Goal: Task Accomplishment & Management: Use online tool/utility

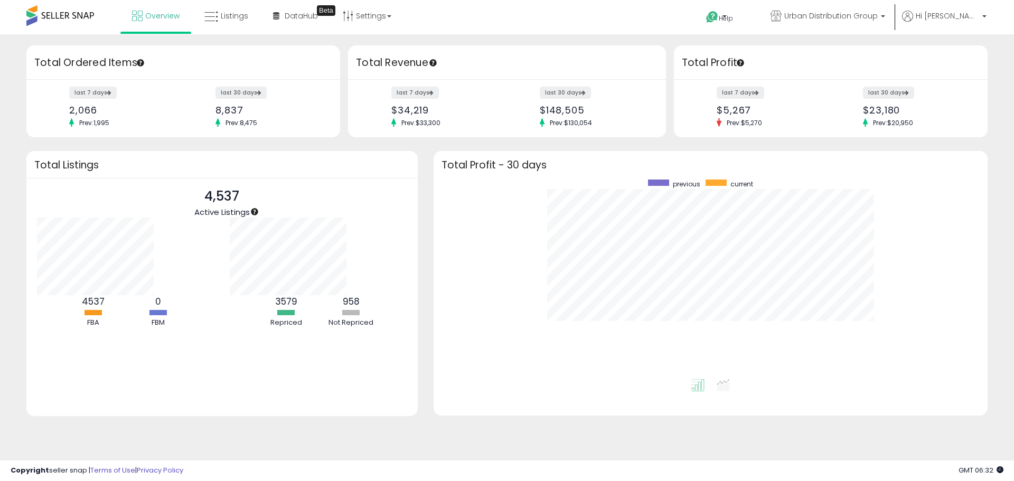
scroll to position [106, 193]
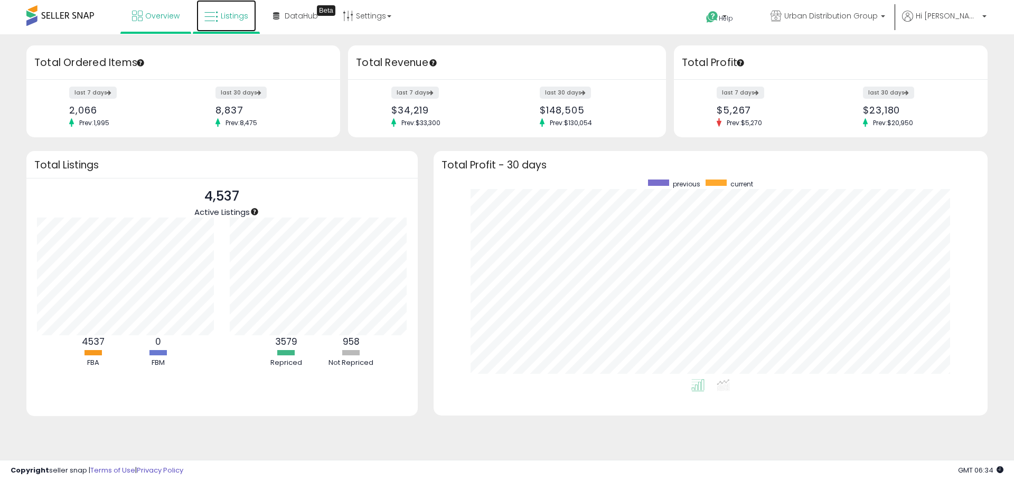
click at [242, 6] on link "Listings" at bounding box center [226, 16] width 60 height 32
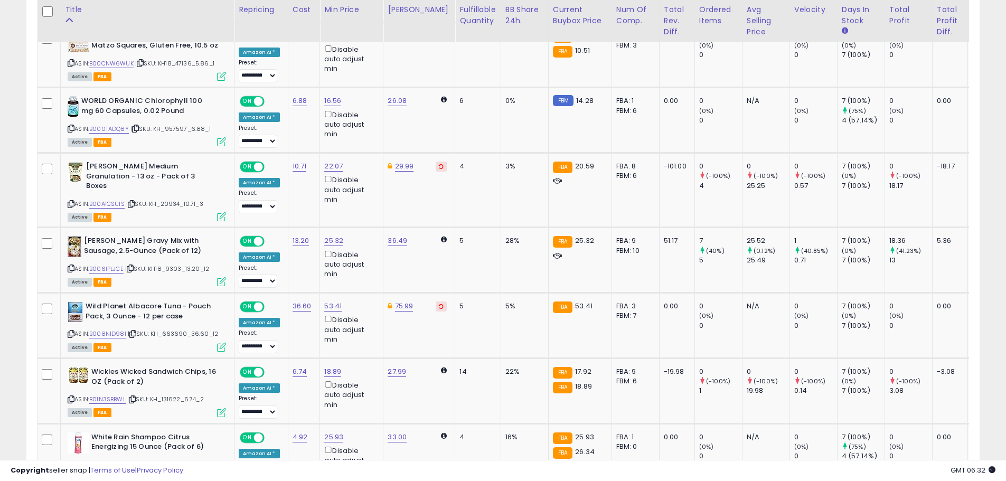
scroll to position [216, 553]
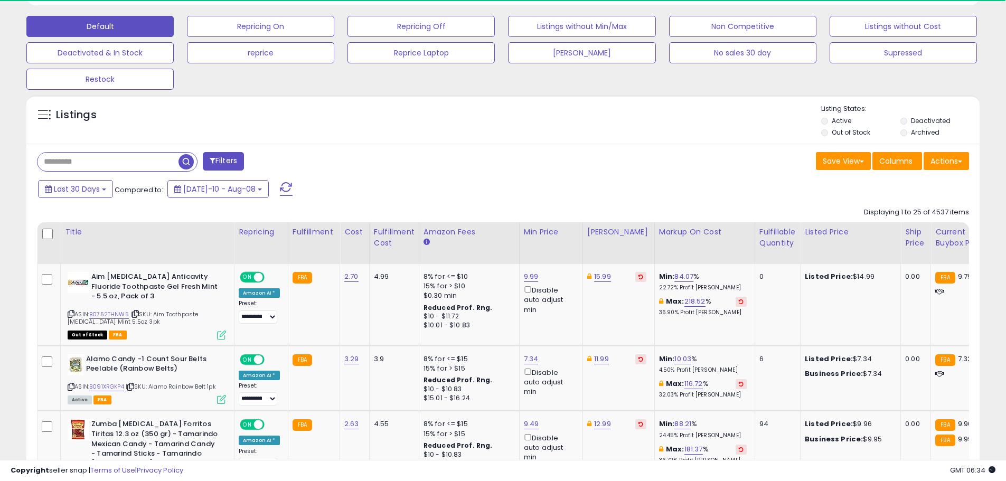
scroll to position [216, 553]
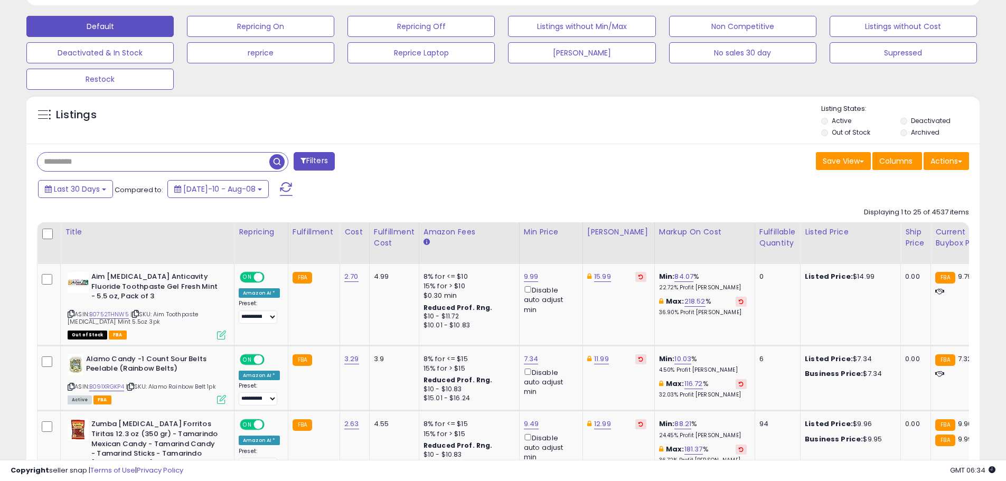
click at [100, 166] on input "text" at bounding box center [153, 162] width 232 height 18
type input "****"
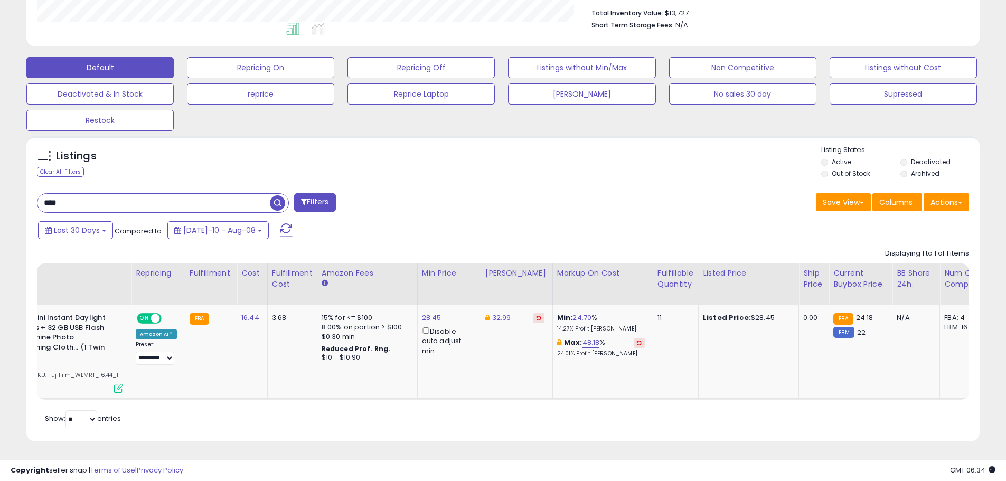
scroll to position [0, 0]
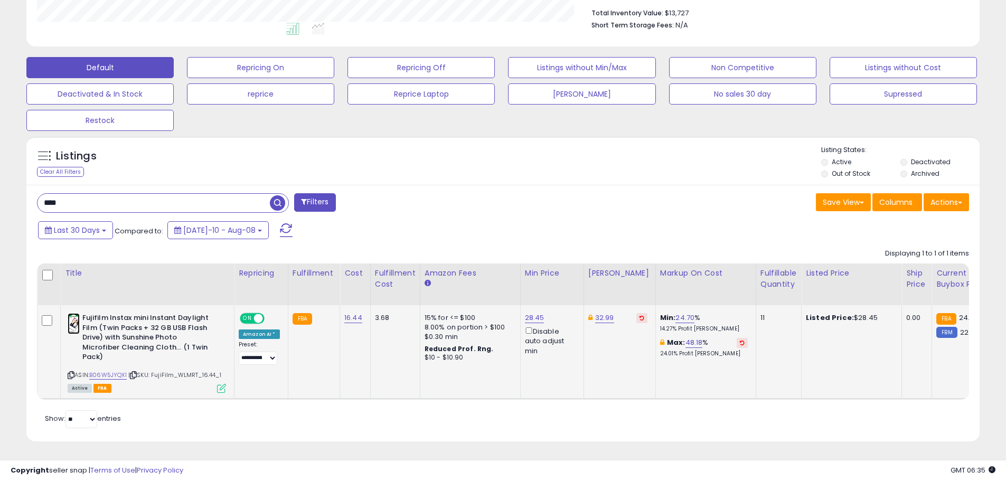
click at [79, 315] on img at bounding box center [74, 323] width 12 height 21
